Goal: Transaction & Acquisition: Purchase product/service

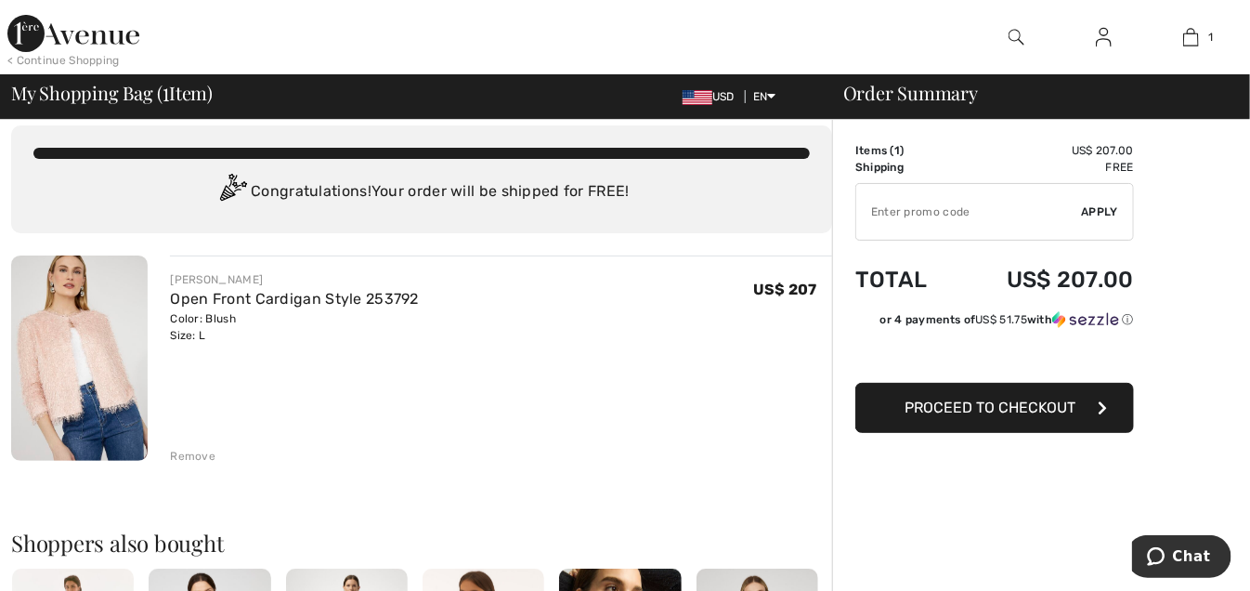
scroll to position [9, 0]
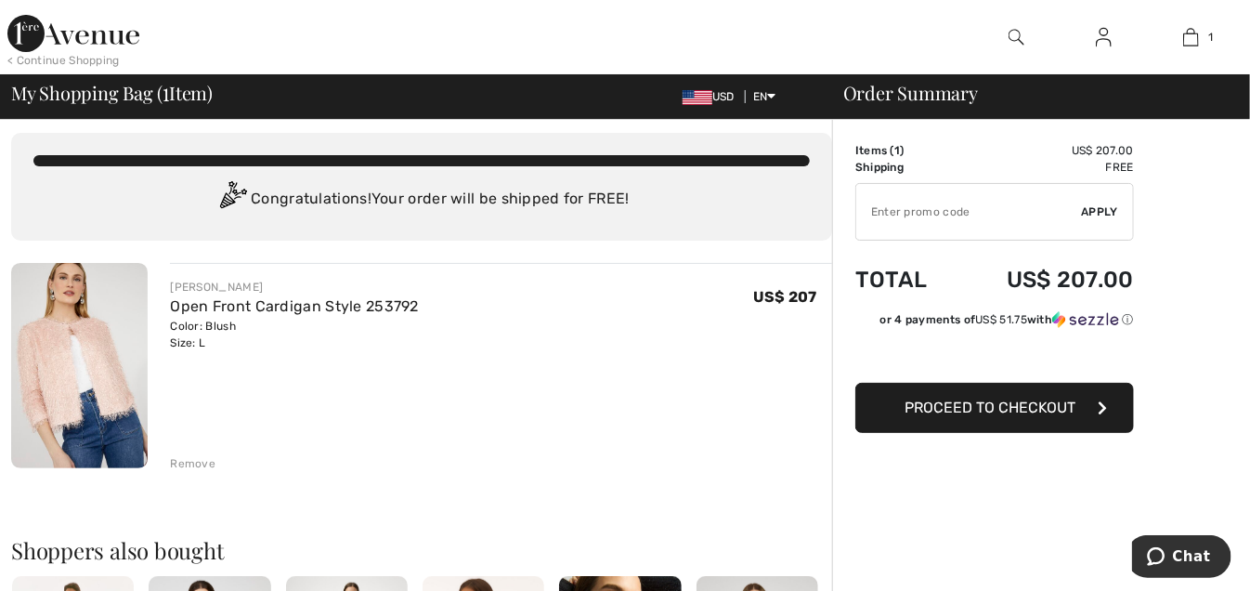
click at [1079, 410] on button "Proceed to Checkout" at bounding box center [994, 408] width 279 height 50
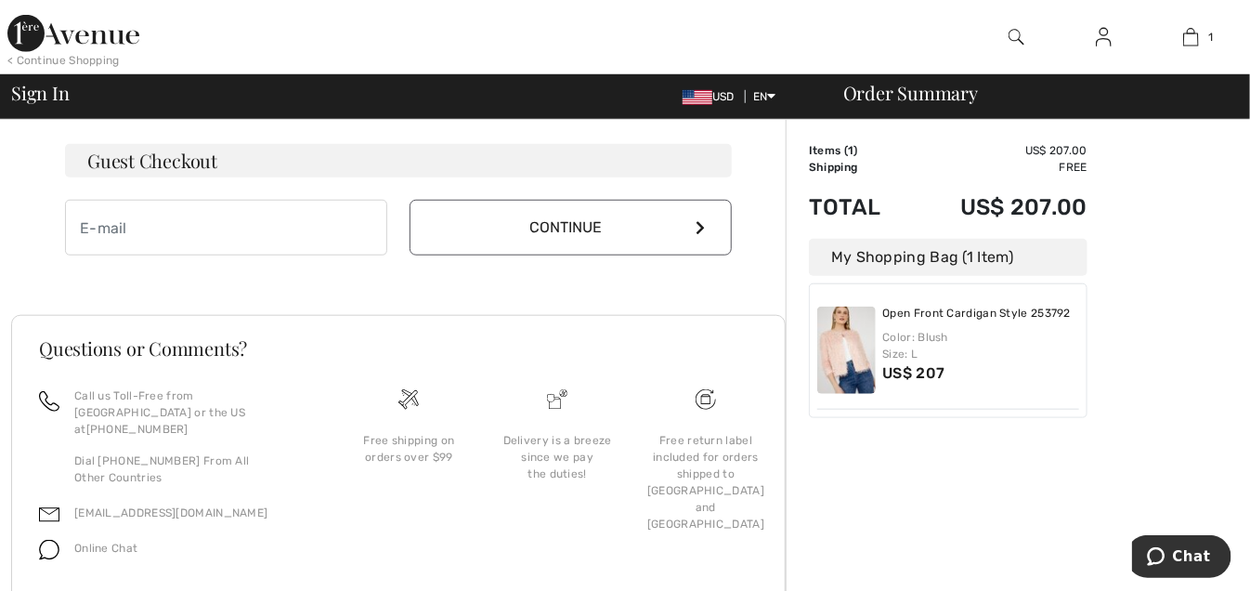
scroll to position [562, 0]
click at [271, 225] on input "email" at bounding box center [226, 226] width 322 height 56
type input "[EMAIL_ADDRESS][DOMAIN_NAME]"
click at [578, 241] on button "Continue" at bounding box center [571, 226] width 322 height 56
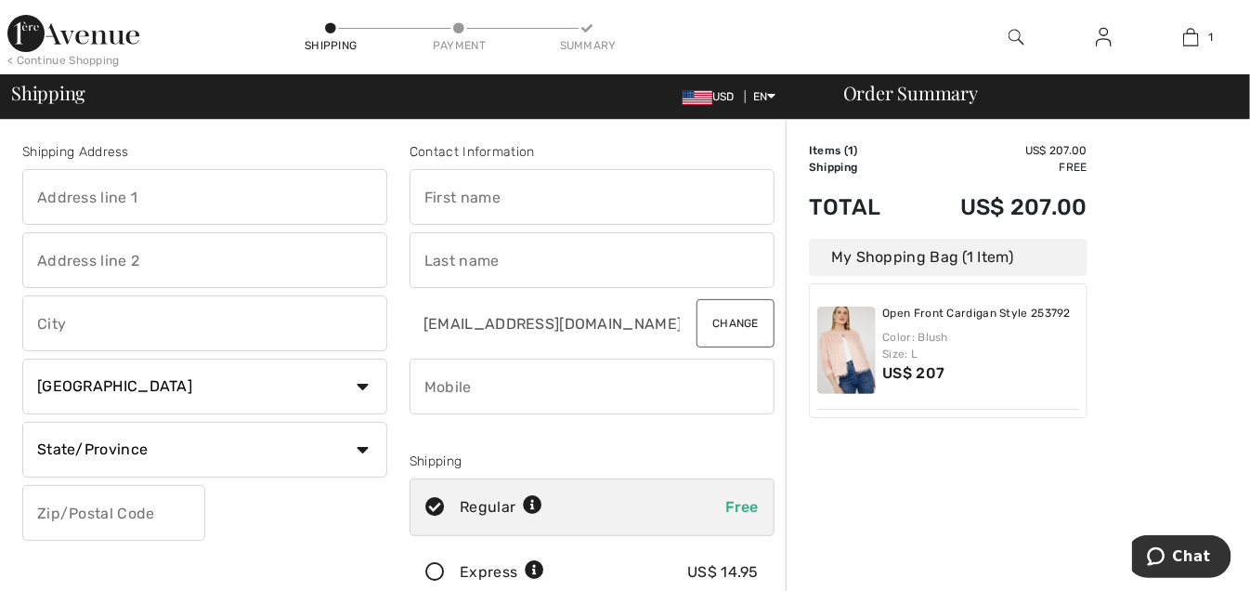
click at [243, 202] on input "text" at bounding box center [204, 197] width 365 height 56
type input "[STREET_ADDRESS][PERSON_NAME]"
type input "Carnegie"
select select "US"
select select "PA"
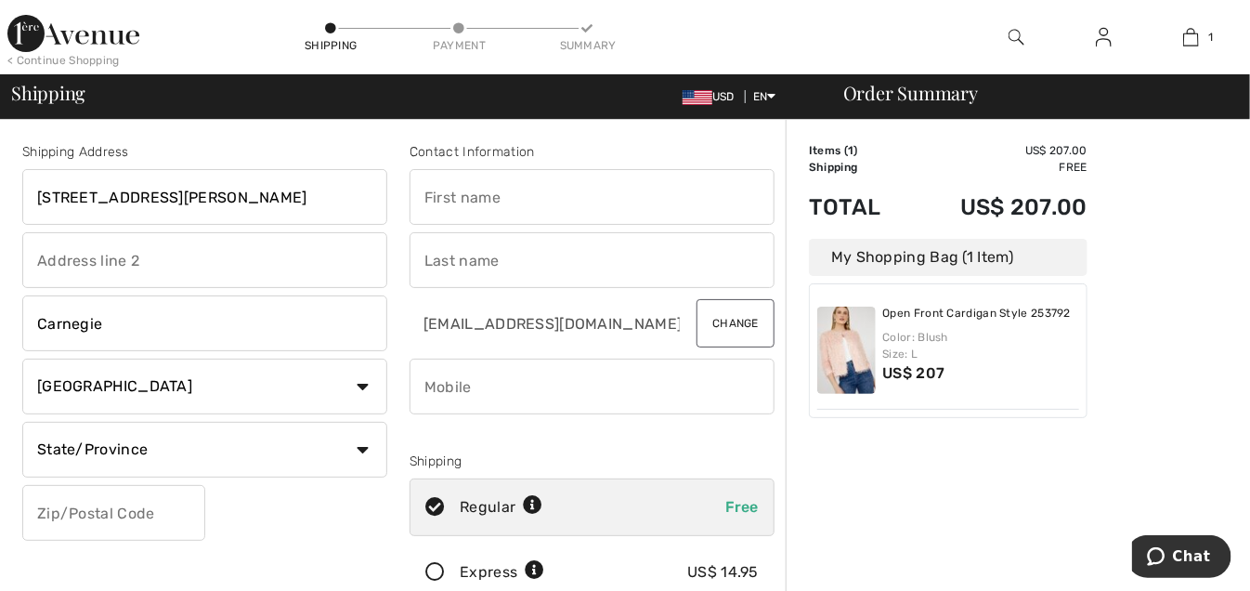
type input "15106"
type input "Debra"
type input "Flinner"
type input "4125224212"
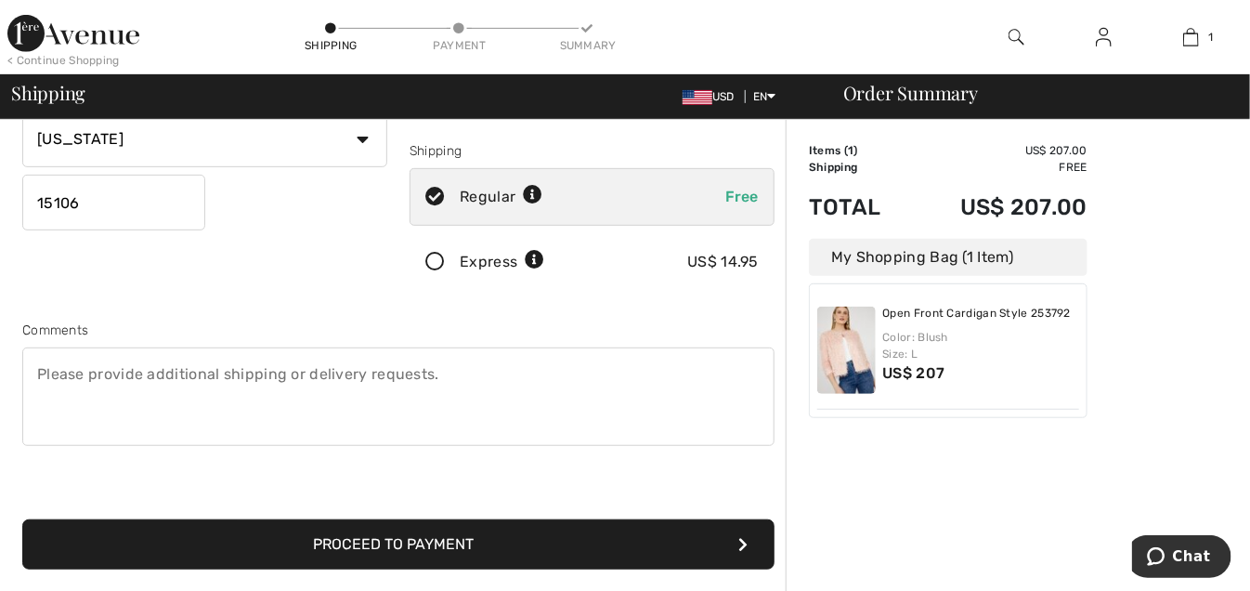
scroll to position [309, 0]
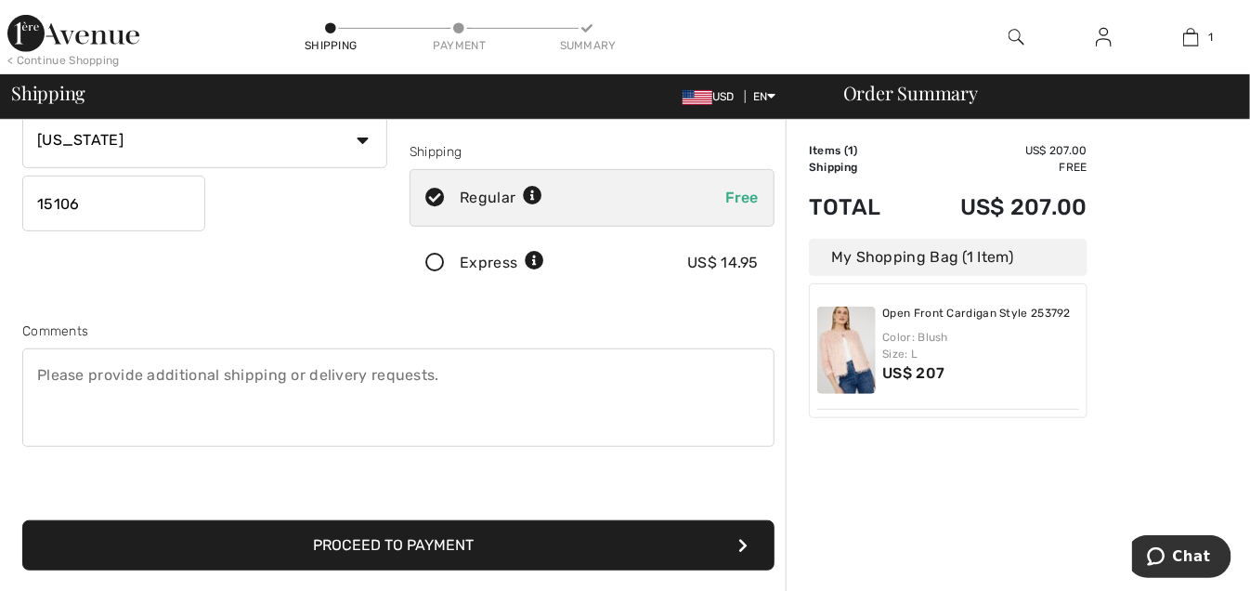
click at [413, 552] on button "Proceed to Payment" at bounding box center [398, 545] width 752 height 50
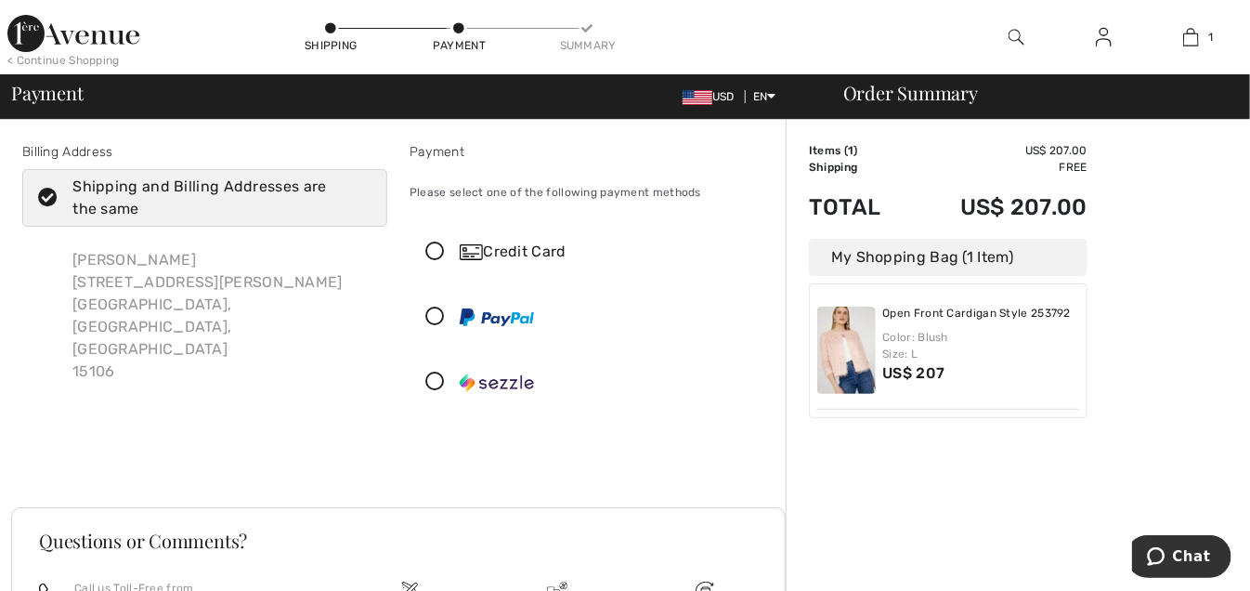
click at [444, 251] on icon at bounding box center [435, 252] width 49 height 20
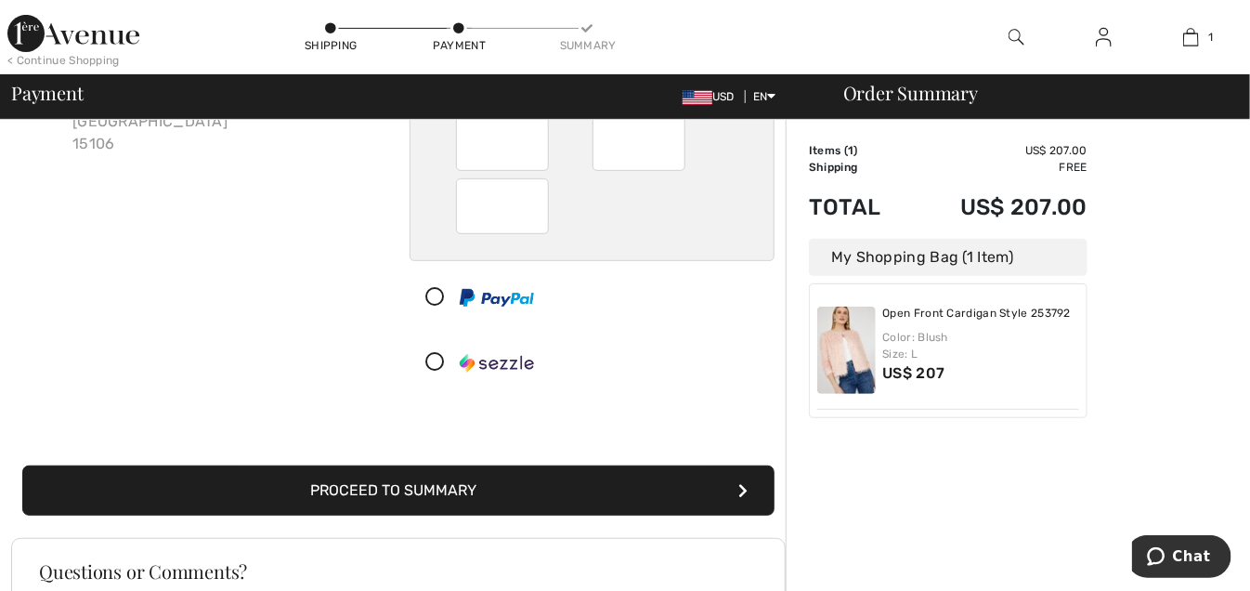
scroll to position [185, 0]
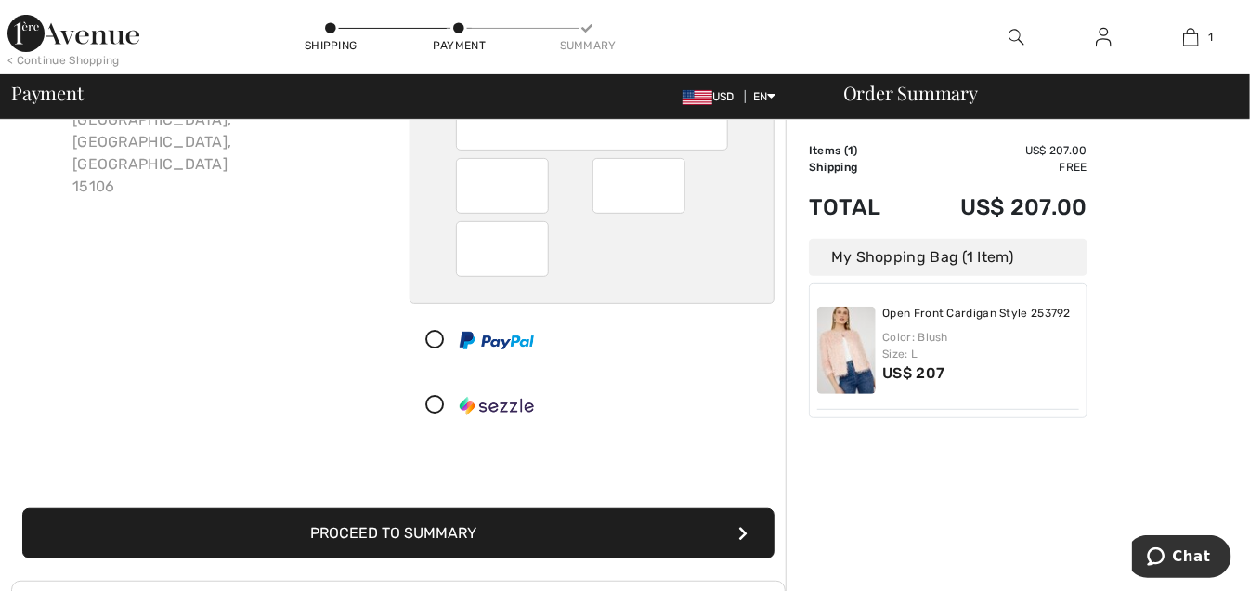
click at [453, 540] on button "Proceed to Summary" at bounding box center [398, 533] width 752 height 50
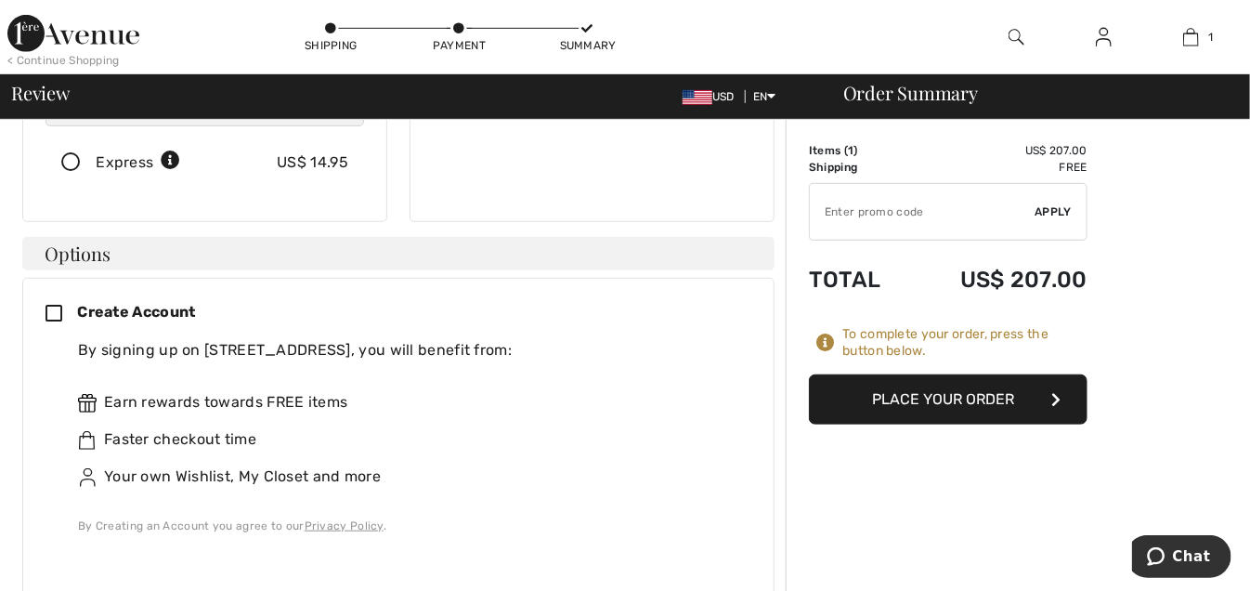
scroll to position [421, 0]
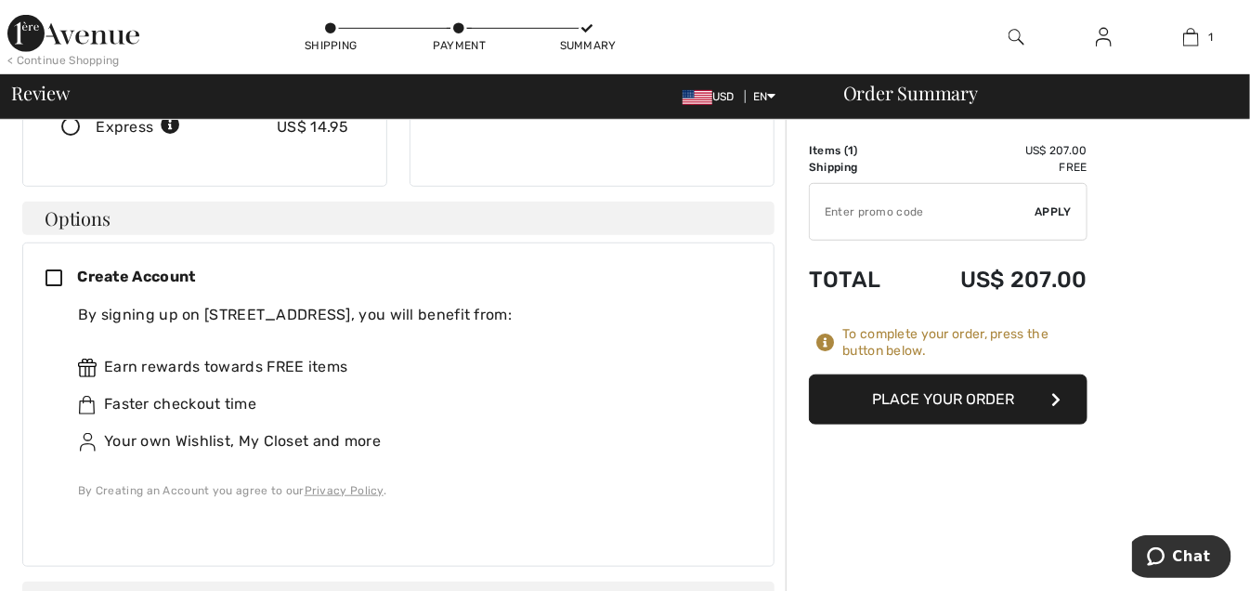
click at [990, 404] on button "Place Your Order" at bounding box center [948, 399] width 279 height 50
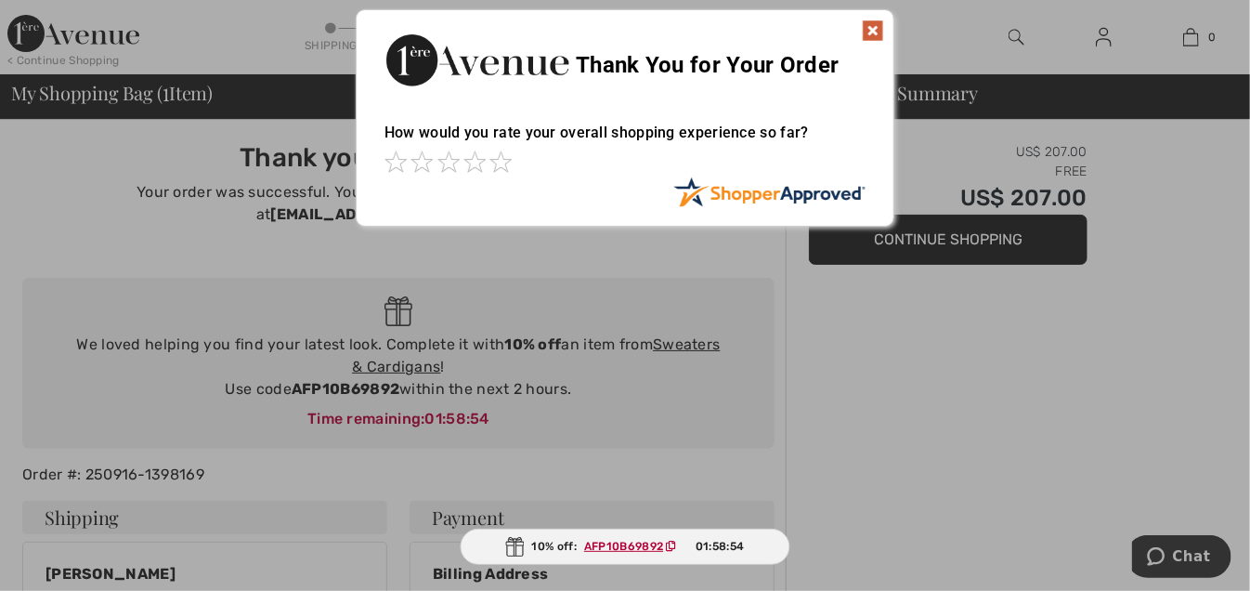
click at [864, 41] on img at bounding box center [873, 31] width 22 height 22
